Goal: Information Seeking & Learning: Find specific fact

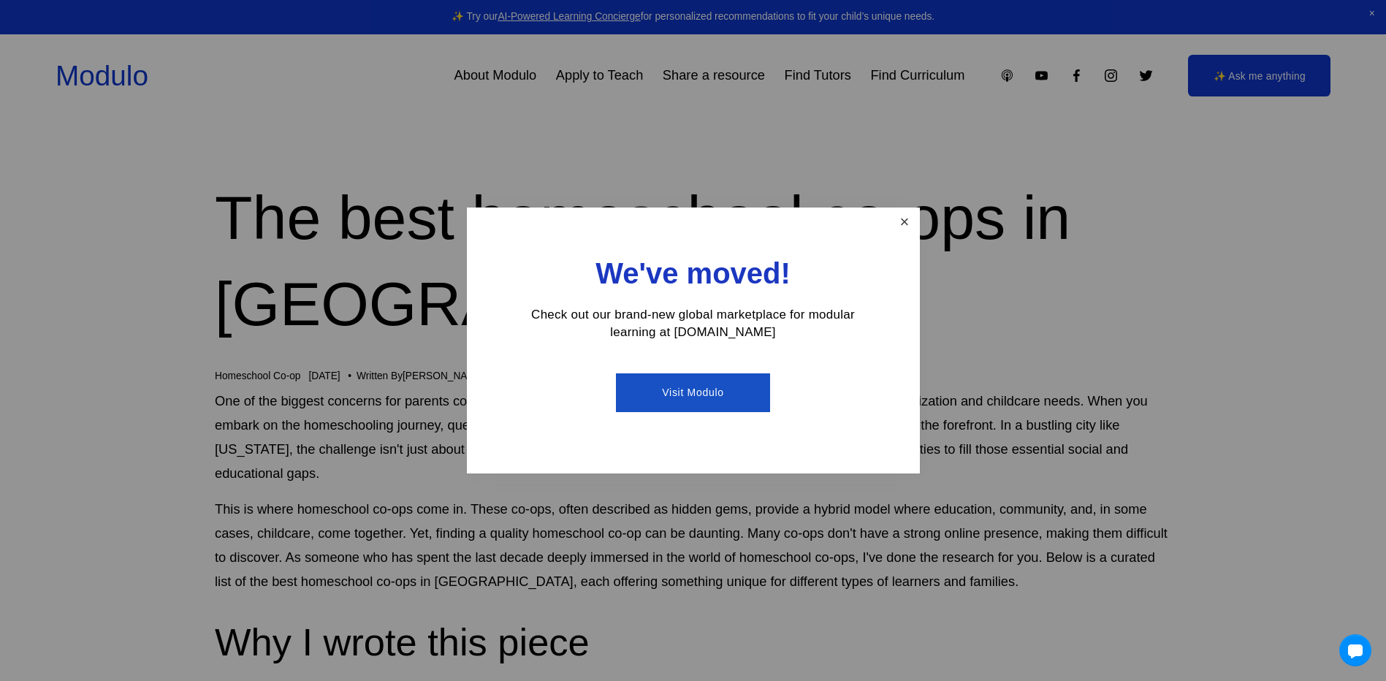
click at [908, 226] on link "Close" at bounding box center [904, 223] width 26 height 26
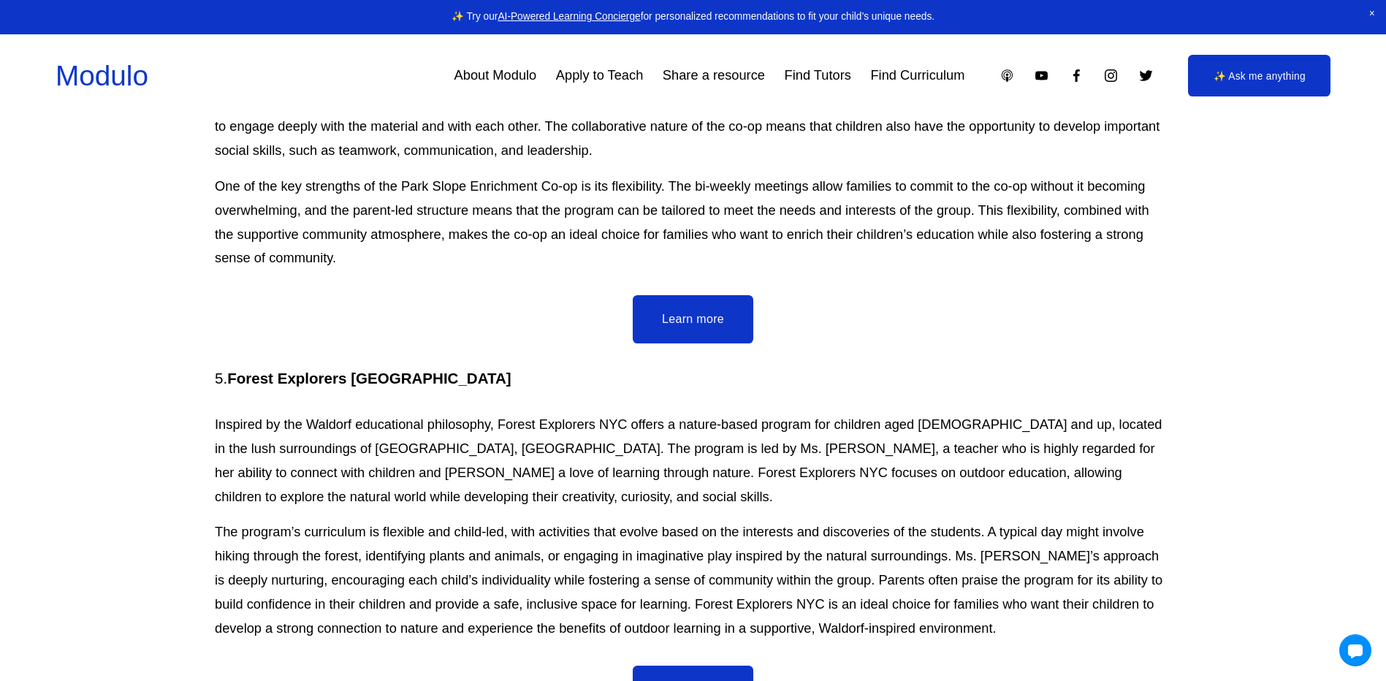
scroll to position [3409, 0]
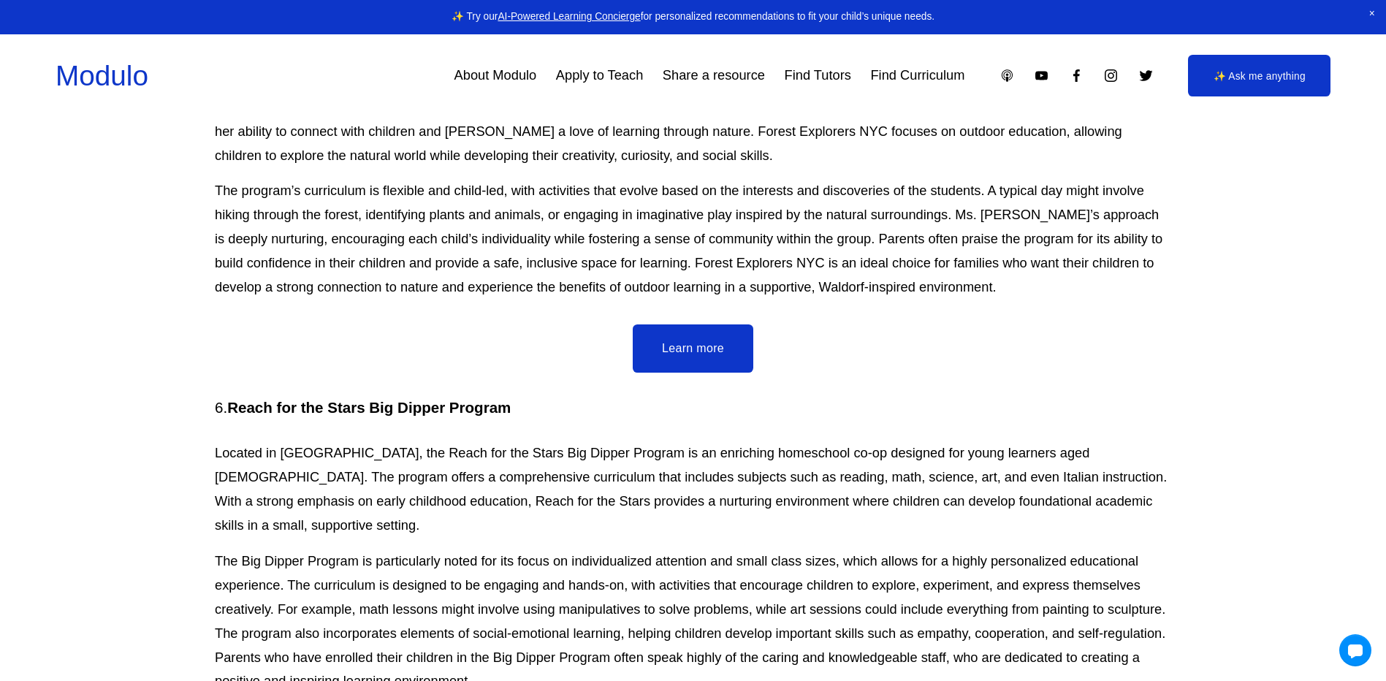
click at [642, 441] on p "Located in [GEOGRAPHIC_DATA], the Reach for the Stars Big Dipper Program is an …" at bounding box center [693, 489] width 956 height 96
drag, startPoint x: 529, startPoint y: 311, endPoint x: 229, endPoint y: 313, distance: 299.5
click at [229, 397] on h4 "6. Reach for the Stars Big Dipper Program" at bounding box center [693, 407] width 956 height 21
copy h4 "Reach for the Stars Big Dipper Program"
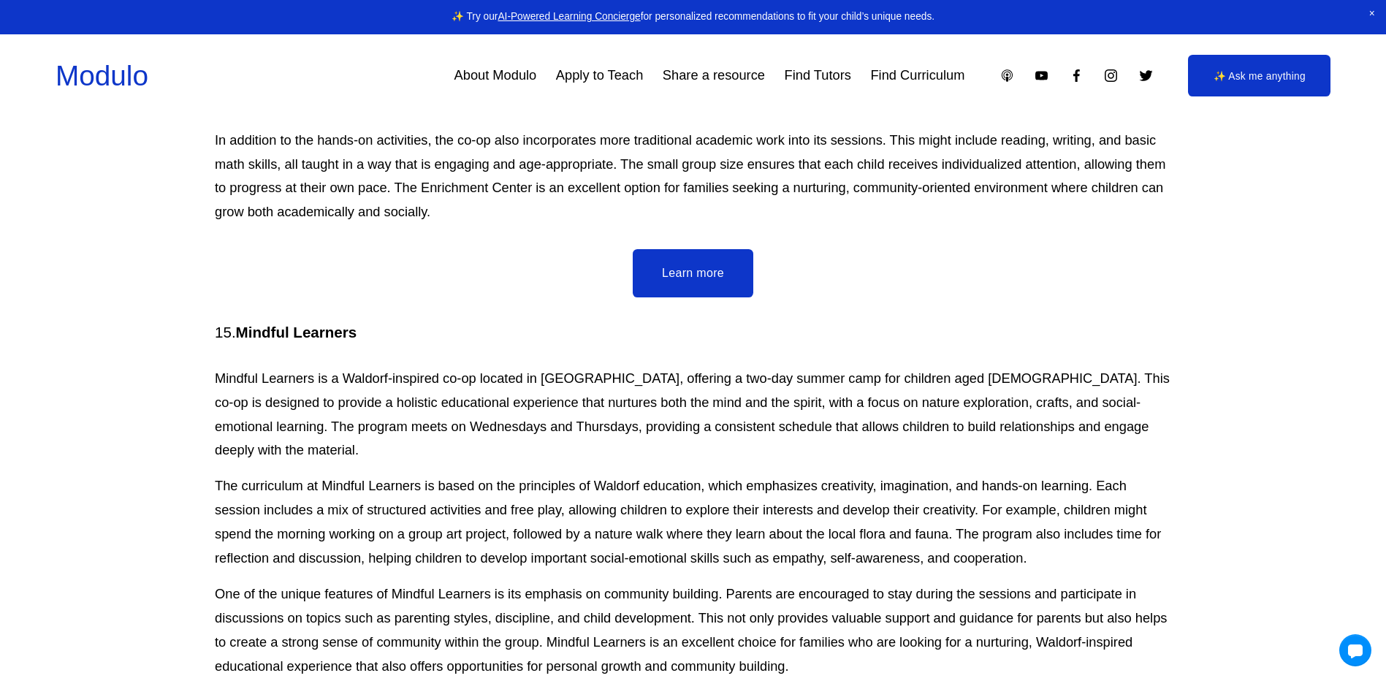
scroll to position [7840, 0]
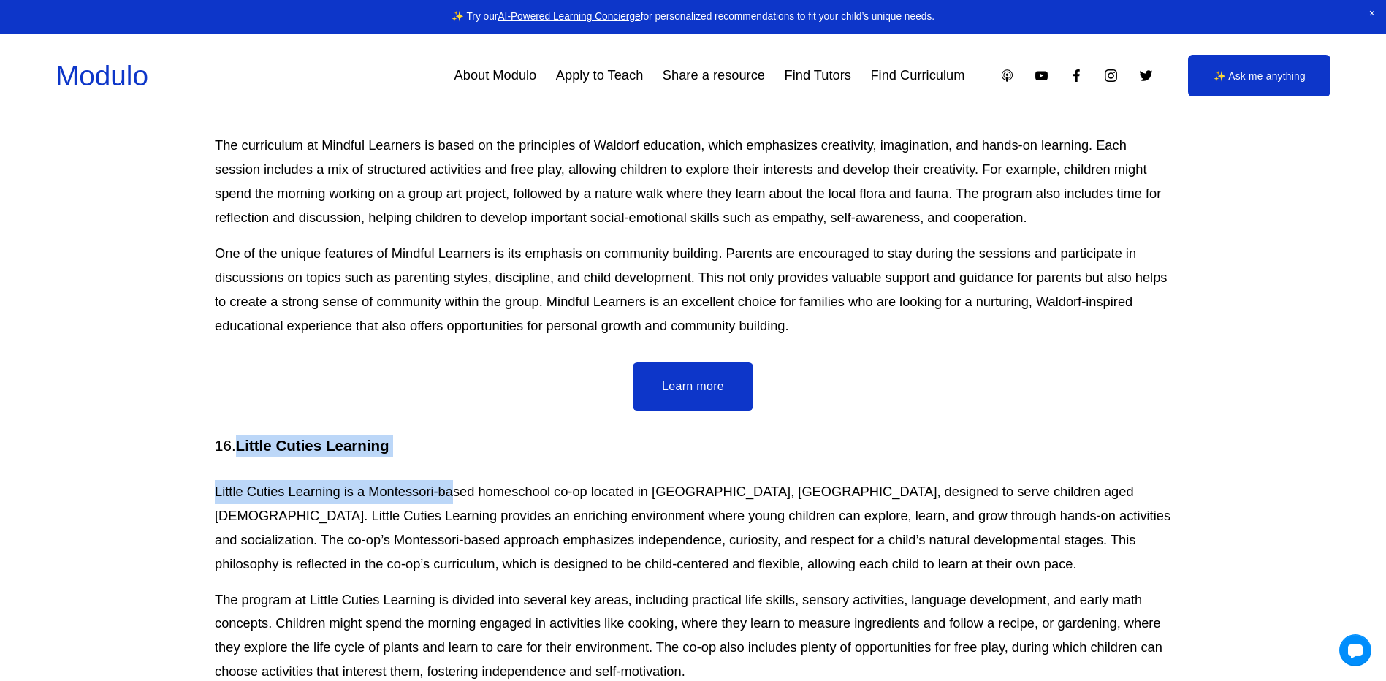
drag, startPoint x: 403, startPoint y: 295, endPoint x: 245, endPoint y: 289, distance: 158.6
click at [241, 435] on div "16. Little Cuties Learning Little Cuties Learning is a Montessori-based homesch…" at bounding box center [693, 613] width 956 height 356
drag, startPoint x: 245, startPoint y: 289, endPoint x: 454, endPoint y: 293, distance: 208.9
click at [475, 435] on div "16. Little Cuties Learning Little Cuties Learning is a Montessori-based homesch…" at bounding box center [693, 613] width 956 height 356
drag, startPoint x: 427, startPoint y: 287, endPoint x: 240, endPoint y: 284, distance: 187.0
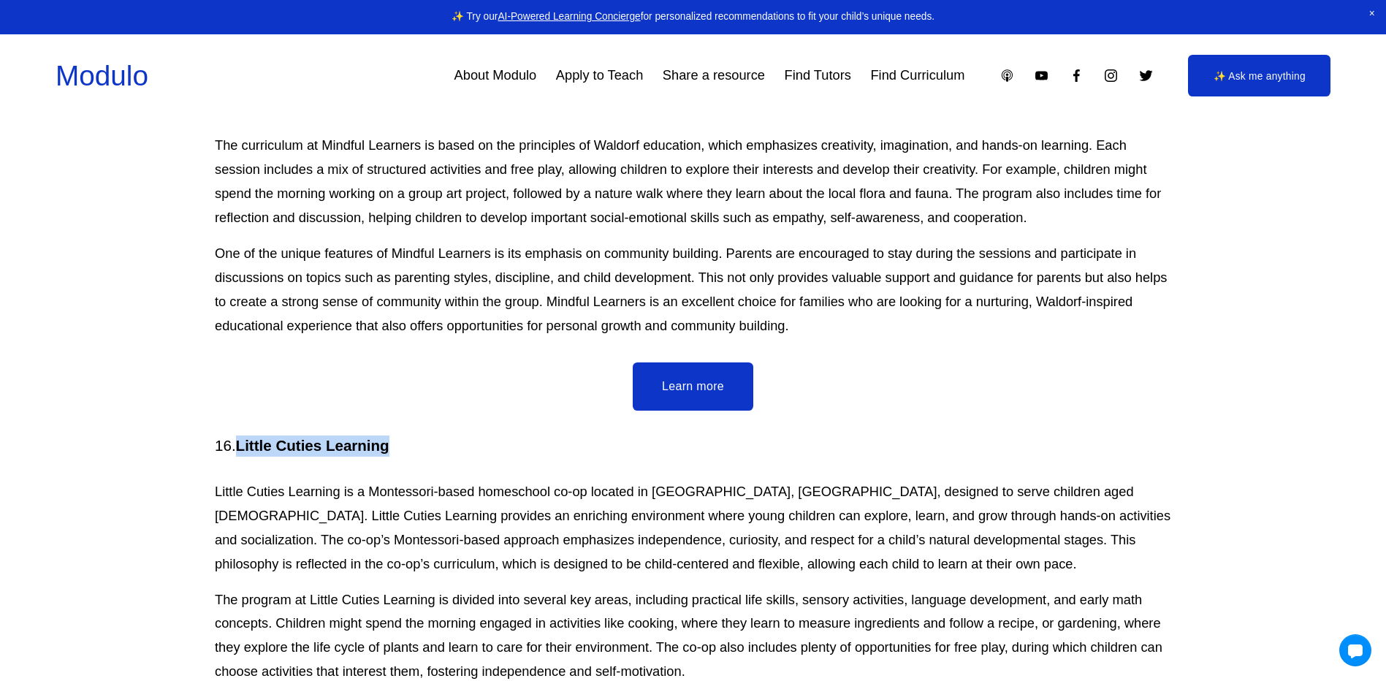
click at [240, 435] on h4 "16. Little Cuties Learning" at bounding box center [693, 445] width 956 height 21
copy strong "Little Cuties Learning"
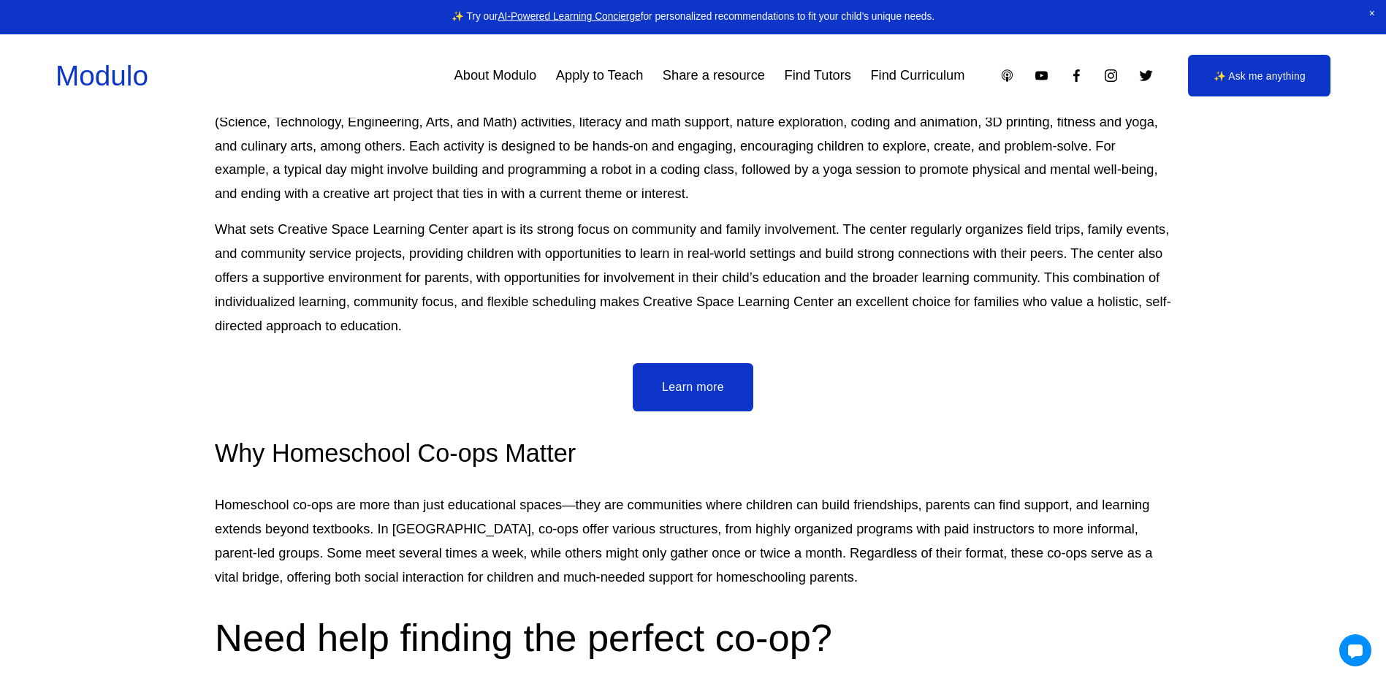
scroll to position [8584, 0]
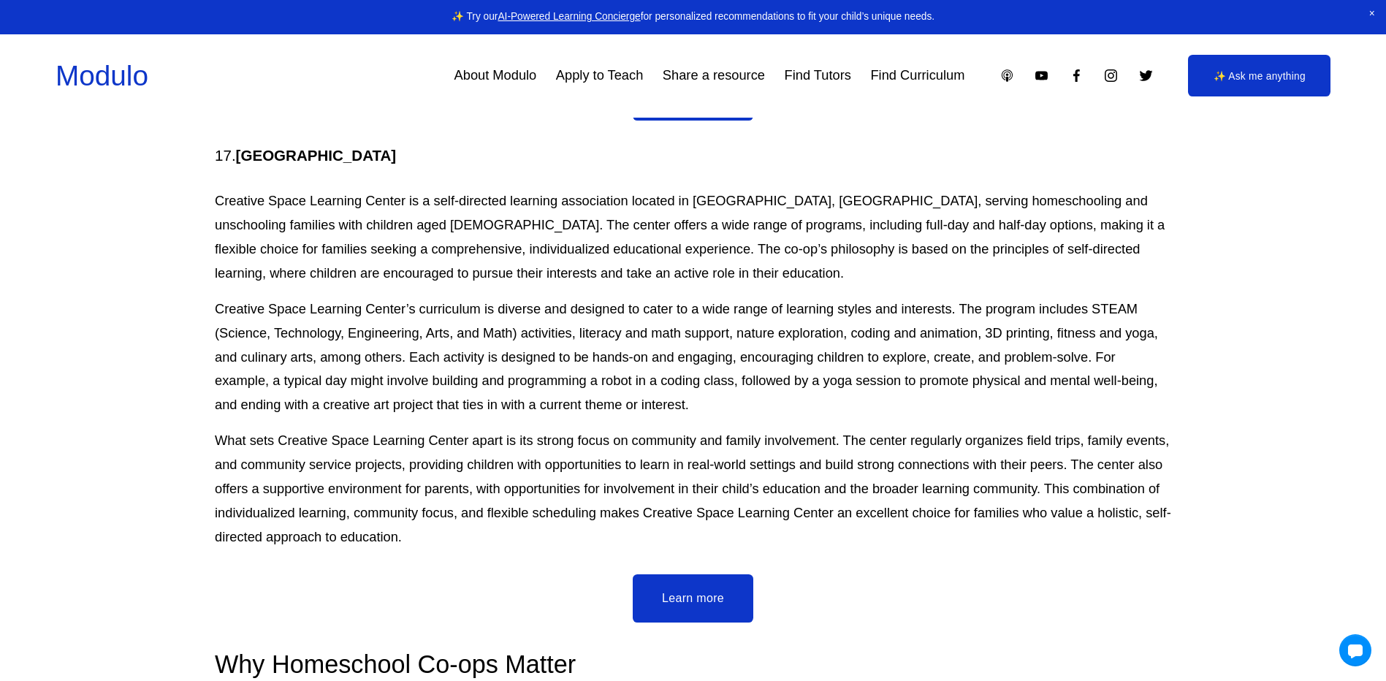
click at [527, 85] on link "About Modulo" at bounding box center [495, 75] width 83 height 27
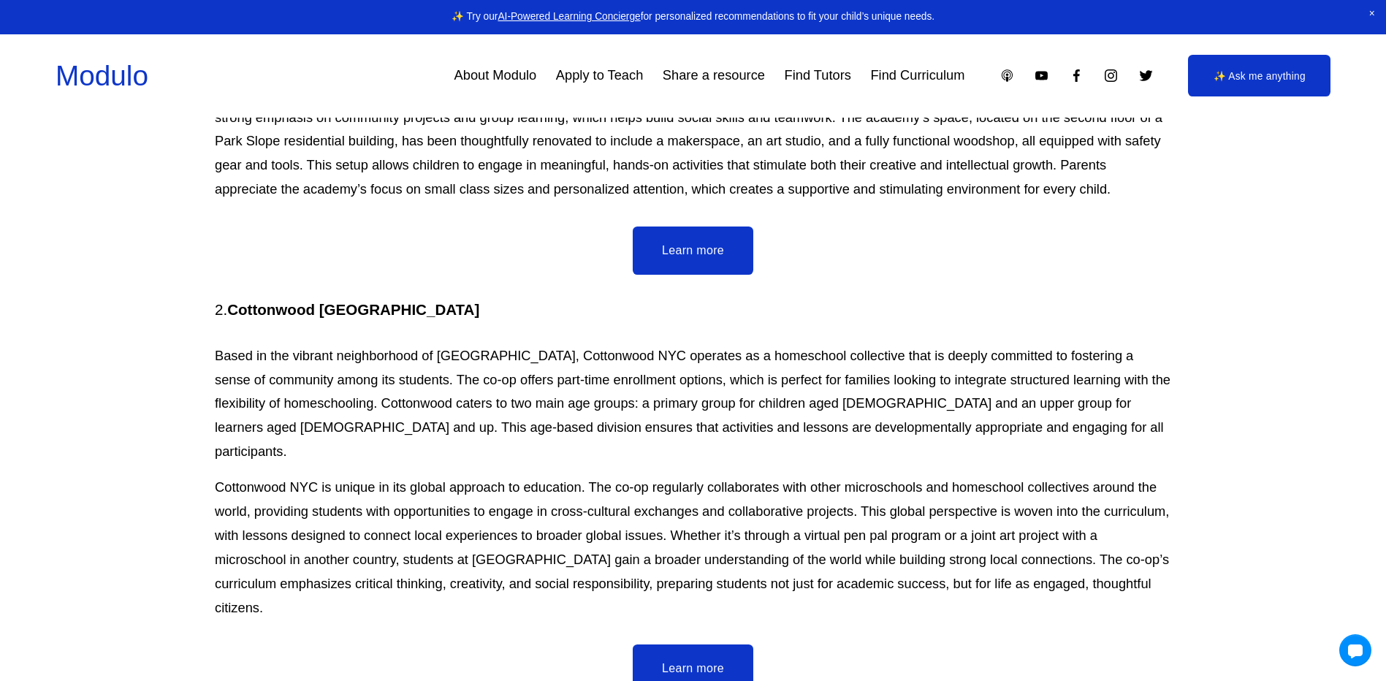
scroll to position [2045, 0]
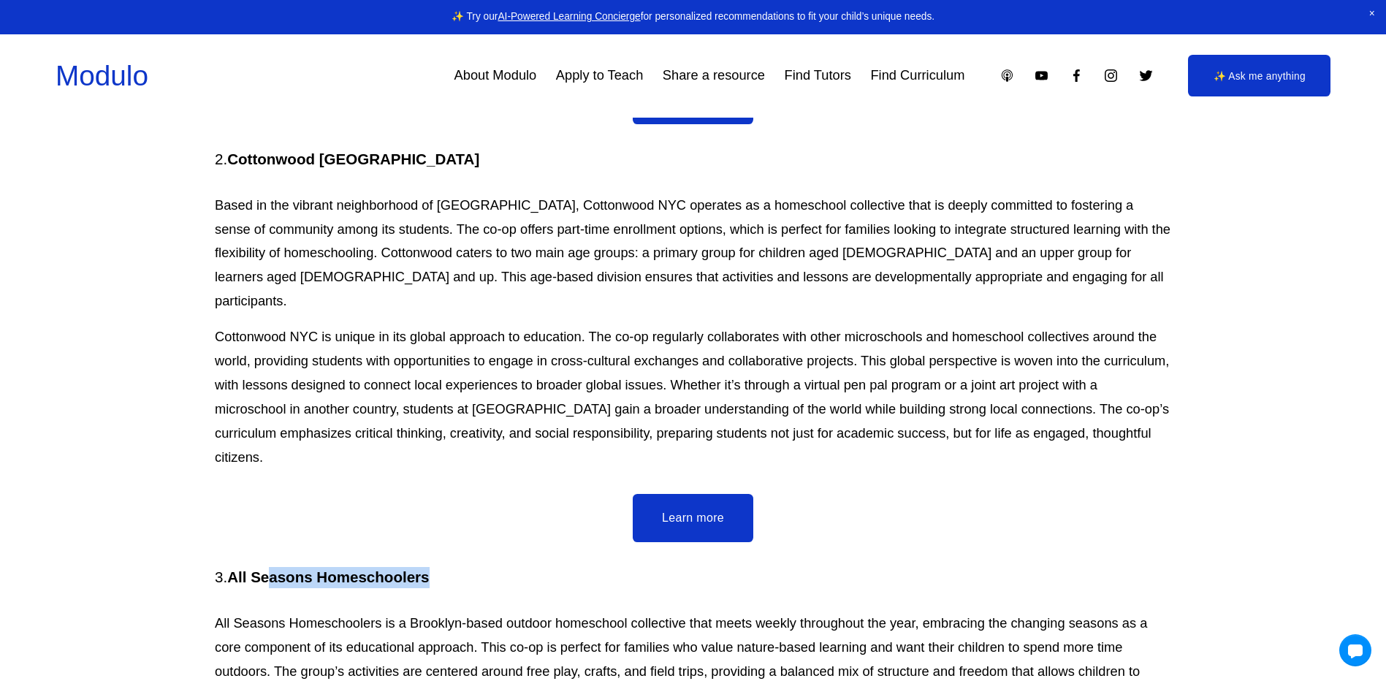
drag, startPoint x: 476, startPoint y: 492, endPoint x: 281, endPoint y: 489, distance: 195.1
click at [273, 567] on h4 "3. All Seasons Homeschoolers" at bounding box center [693, 577] width 956 height 21
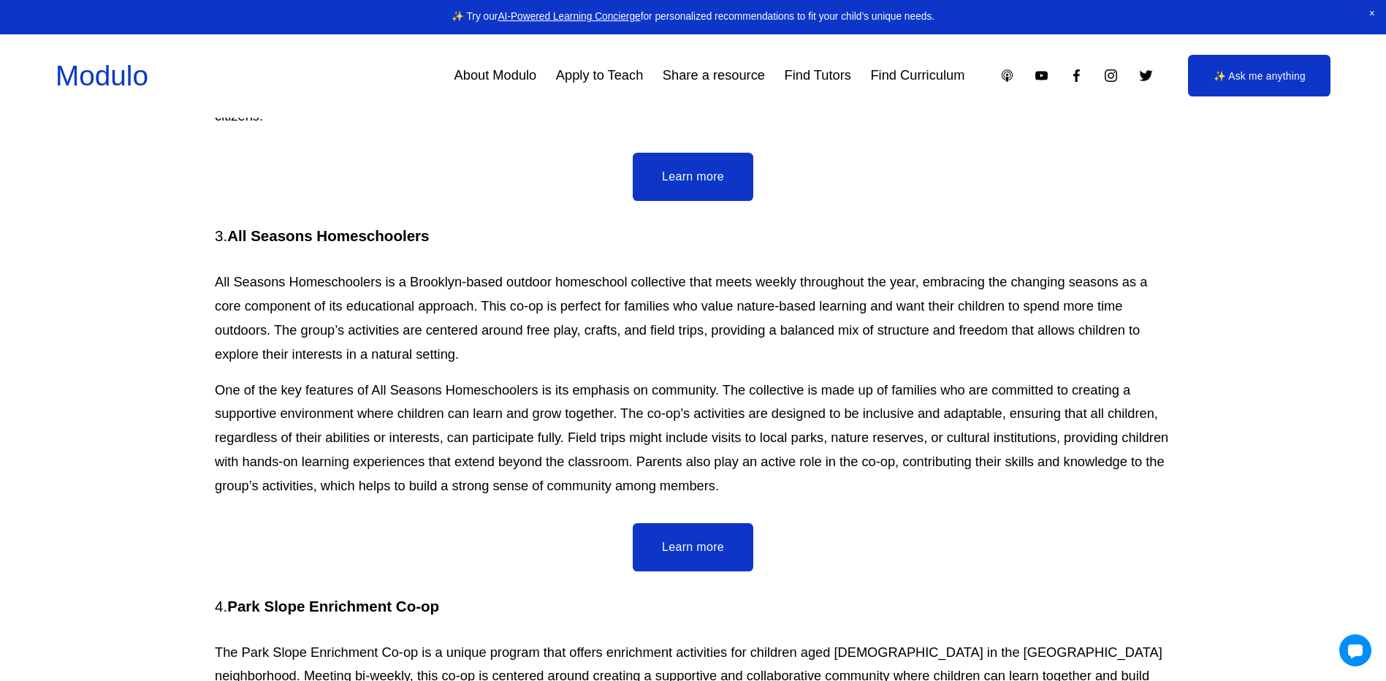
drag, startPoint x: 406, startPoint y: 175, endPoint x: 465, endPoint y: 150, distance: 63.9
click at [406, 226] on div "3. All Seasons Homeschoolers All Seasons Homeschoolers is a [GEOGRAPHIC_DATA]-b…" at bounding box center [693, 362] width 956 height 272
drag, startPoint x: 470, startPoint y: 148, endPoint x: 232, endPoint y: 134, distance: 237.7
click at [232, 226] on h4 "3. All Seasons Homeschoolers" at bounding box center [693, 236] width 956 height 21
copy strong "All Seasons Homeschoolers"
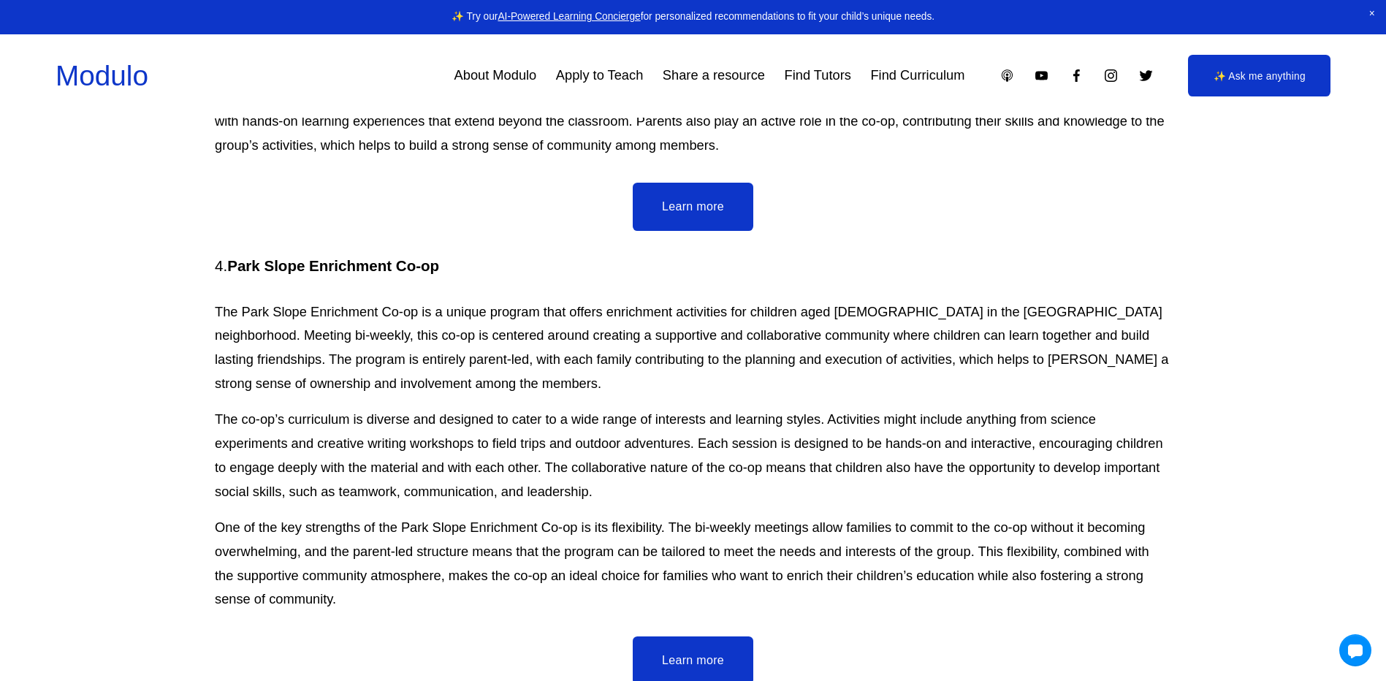
scroll to position [3068, 0]
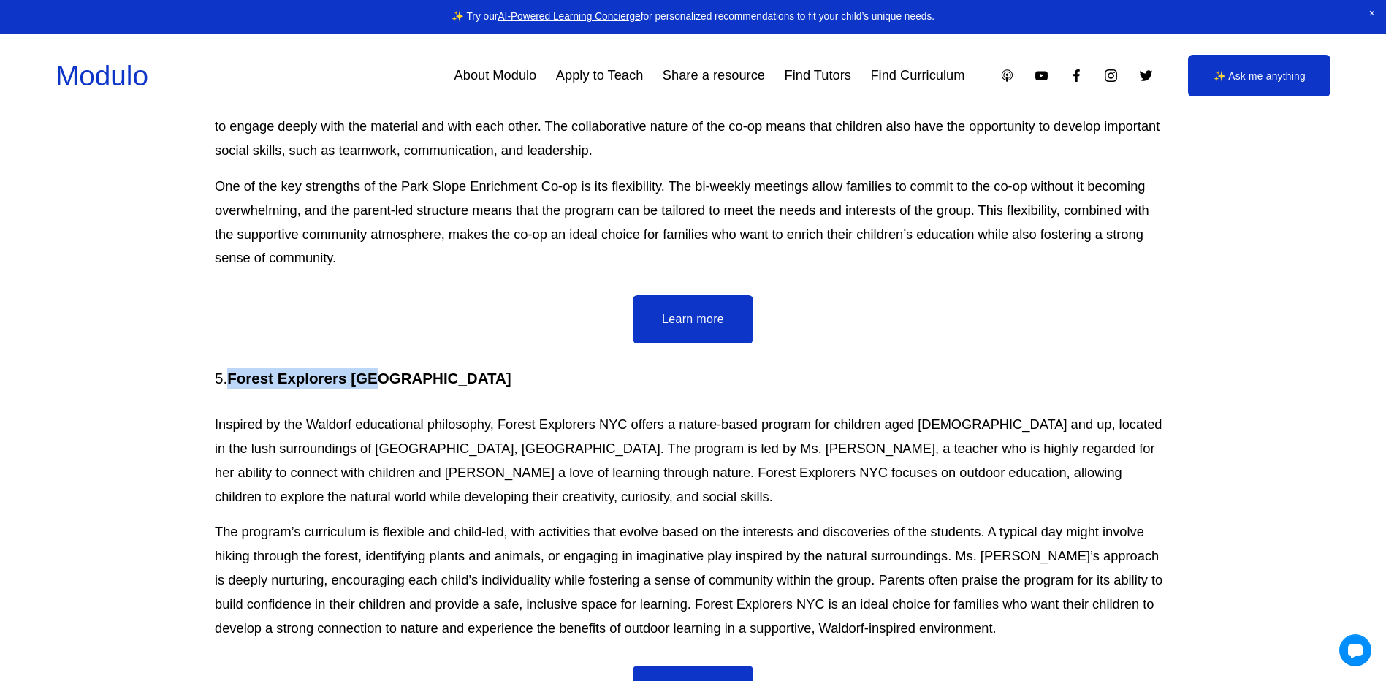
drag, startPoint x: 427, startPoint y: 282, endPoint x: 234, endPoint y: 292, distance: 193.8
click at [234, 368] on h4 "5. Forest Explorers [GEOGRAPHIC_DATA]" at bounding box center [693, 378] width 956 height 21
copy strong "Forest Explorers [GEOGRAPHIC_DATA]"
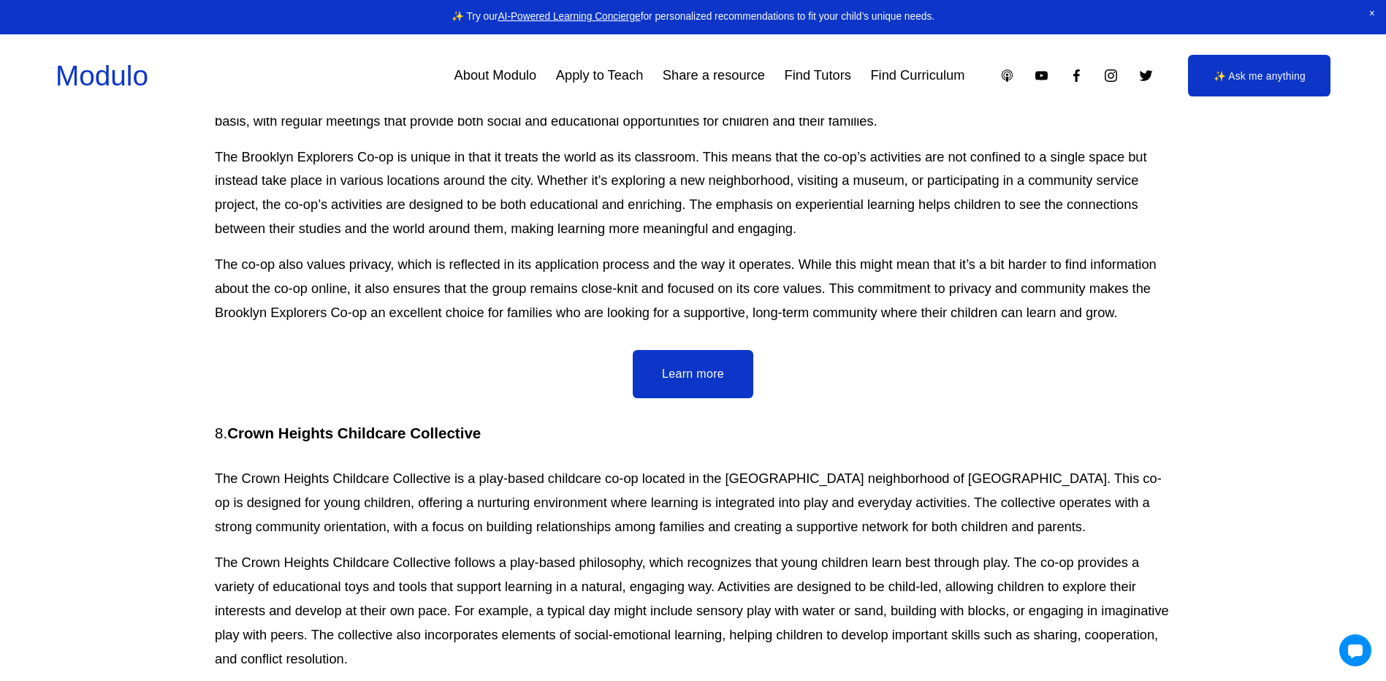
scroll to position [4431, 0]
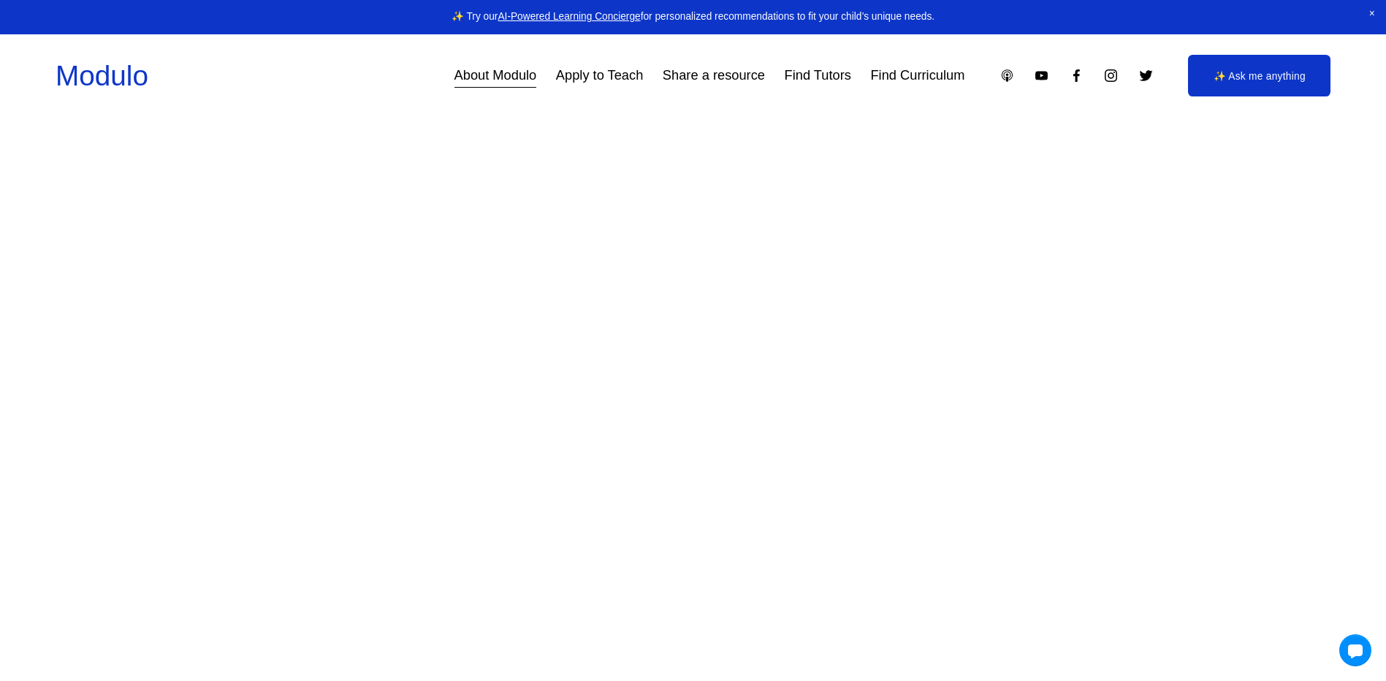
scroll to position [1364, 0]
